Goal: Check status: Check status

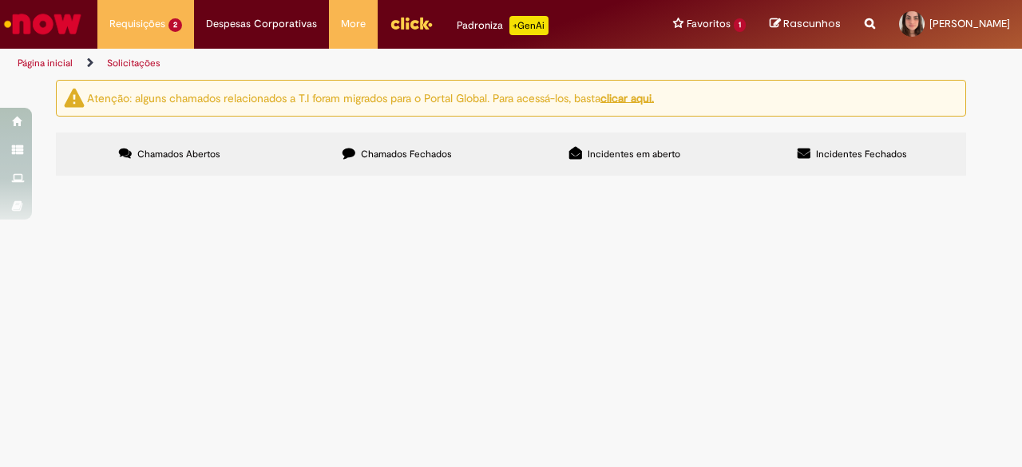
click at [0, 0] on span "Solicitação de RC - Juridico e Rel Corp" at bounding box center [0, 0] width 0 height 0
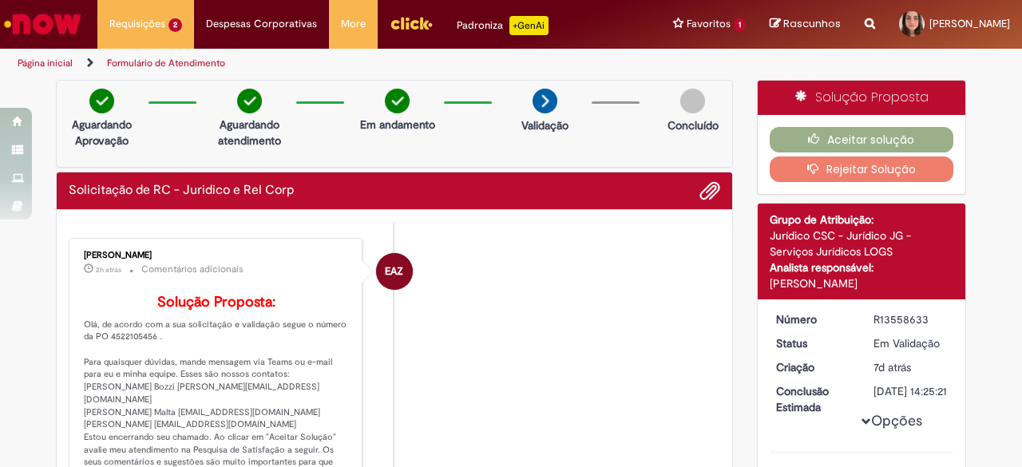
scroll to position [60, 0]
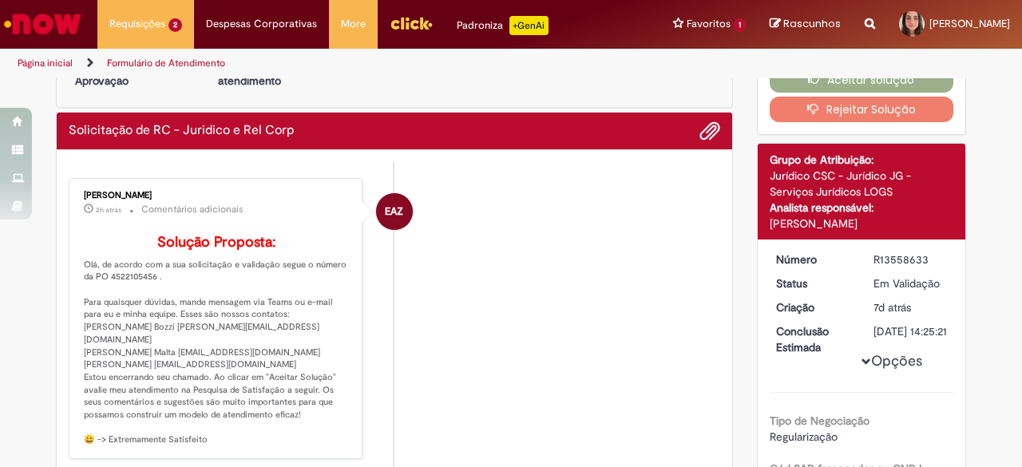
click at [454, 280] on li "EAZ [PERSON_NAME] 2h atrás 2 horas atrás Comentários adicionais Solução Propost…" at bounding box center [395, 318] width 652 height 281
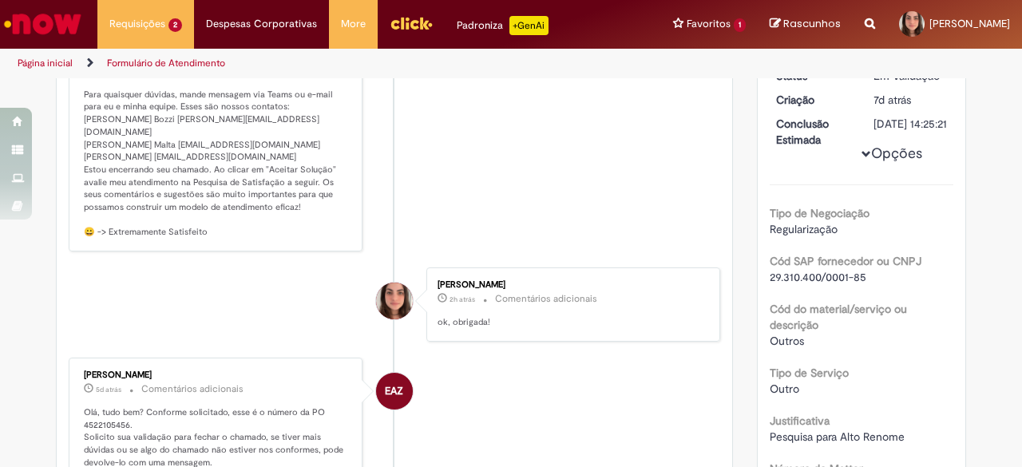
scroll to position [0, 0]
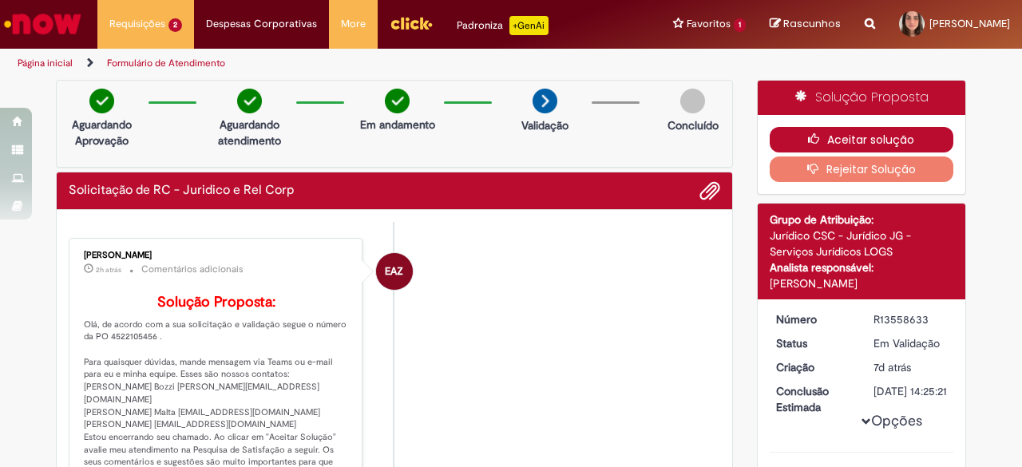
click at [797, 140] on button "Aceitar solução" at bounding box center [862, 140] width 184 height 26
click at [838, 140] on button "Aceitar solução" at bounding box center [862, 140] width 184 height 26
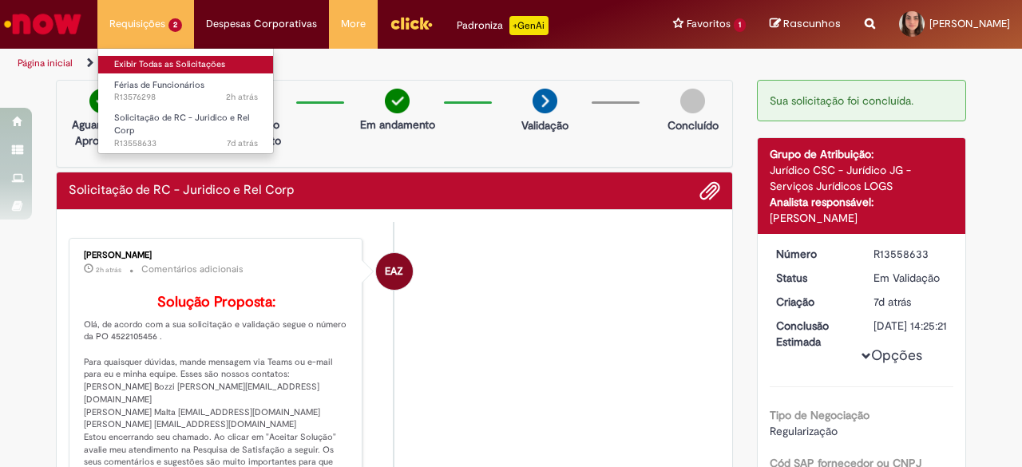
click at [149, 65] on link "Exibir Todas as Solicitações" at bounding box center [186, 65] width 176 height 18
click at [172, 66] on link "Exibir Todas as Solicitações" at bounding box center [186, 65] width 176 height 18
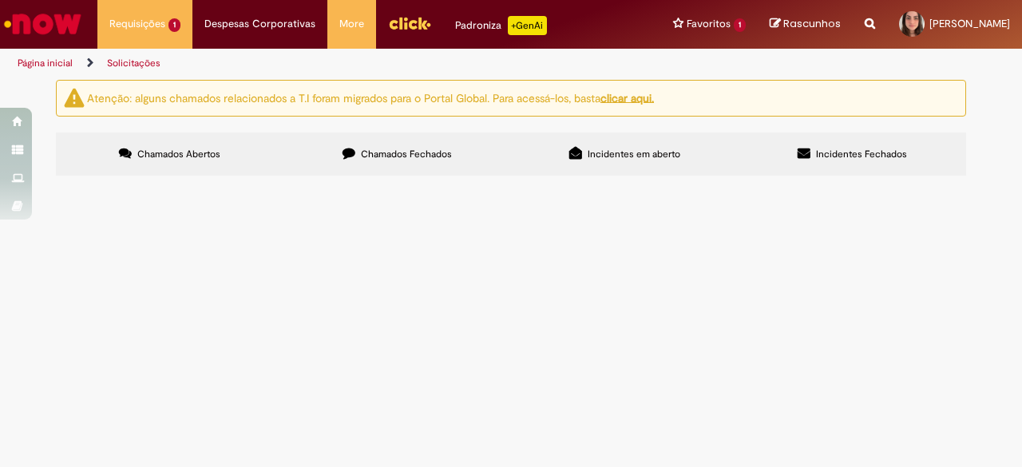
click at [0, 0] on span "Férias de Funcionários" at bounding box center [0, 0] width 0 height 0
